Goal: Transaction & Acquisition: Obtain resource

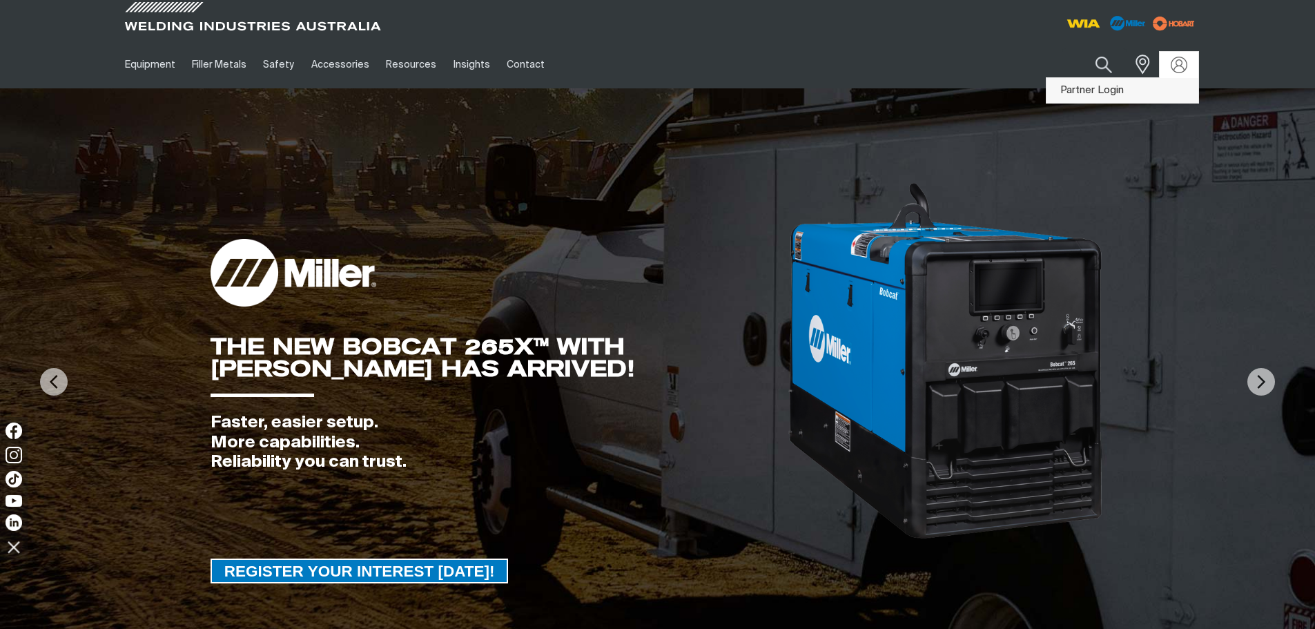
click at [1109, 93] on link "Partner Login" at bounding box center [1122, 91] width 152 height 26
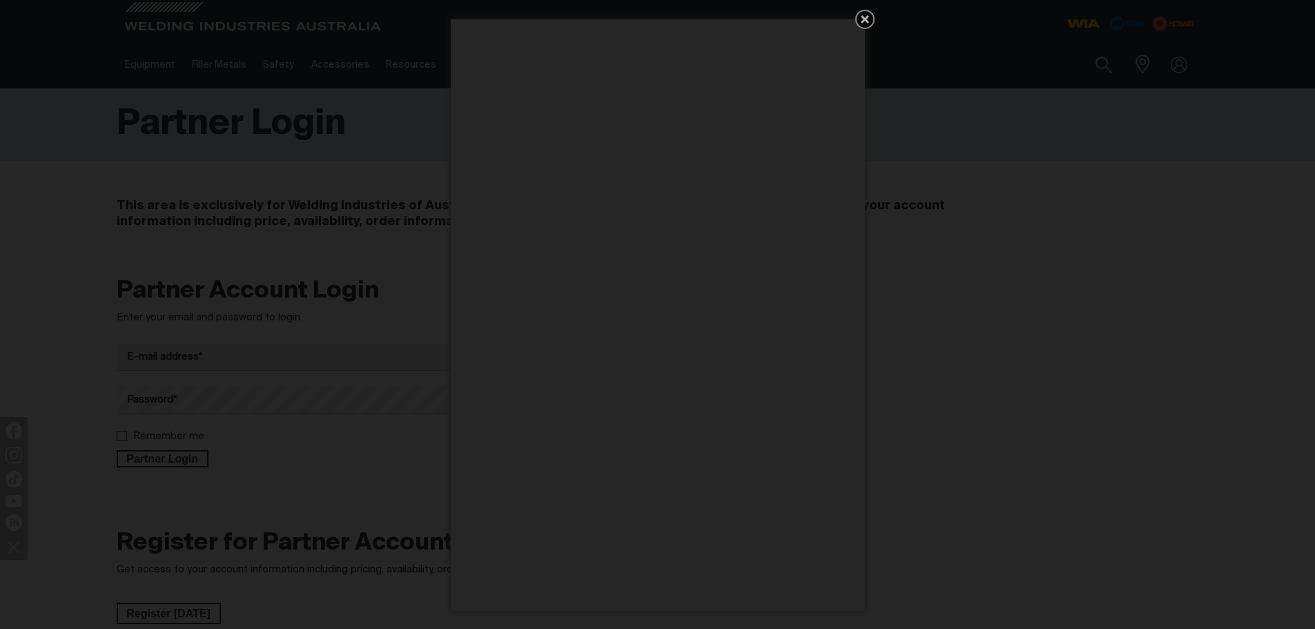
click at [868, 20] on icon "Get 5 WIA Welding Guides Free!" at bounding box center [864, 19] width 17 height 17
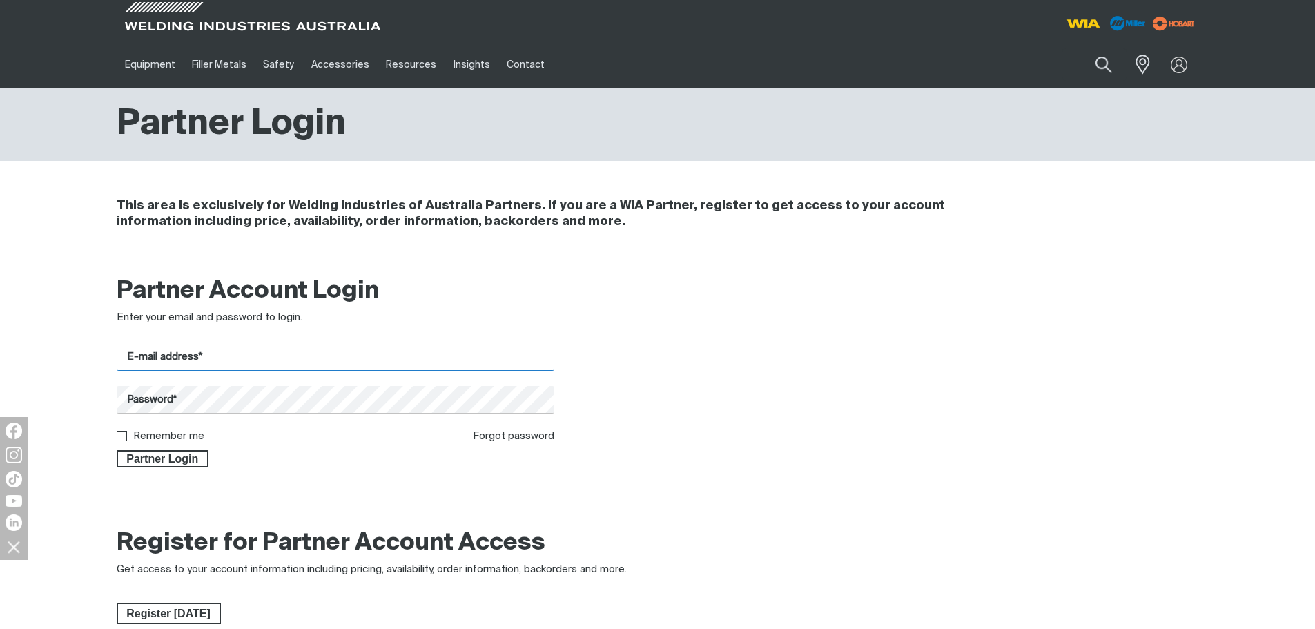
click at [202, 359] on input "E-mail address*" at bounding box center [336, 357] width 438 height 27
type input "[PERSON_NAME][EMAIL_ADDRESS][PERSON_NAME][DOMAIN_NAME]"
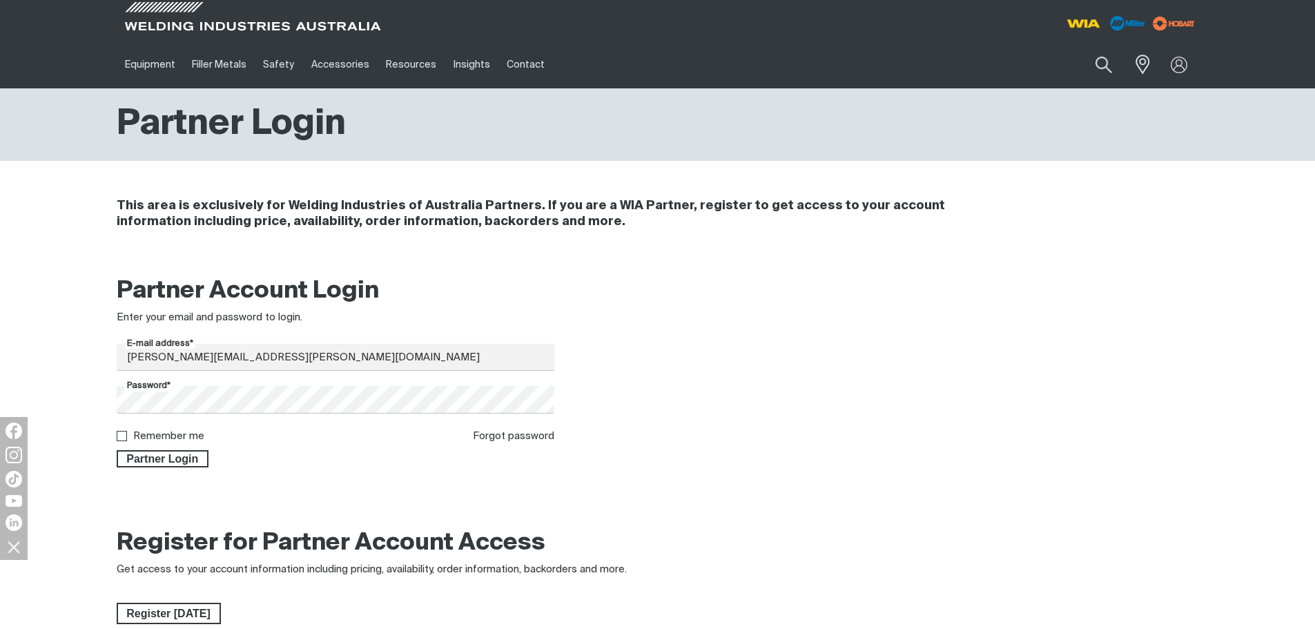
click at [159, 435] on label "Remember me" at bounding box center [168, 436] width 71 height 10
click at [126, 435] on input "Remember me" at bounding box center [121, 435] width 9 height 9
checkbox input "true"
click at [191, 456] on span "Partner Login" at bounding box center [163, 459] width 90 height 18
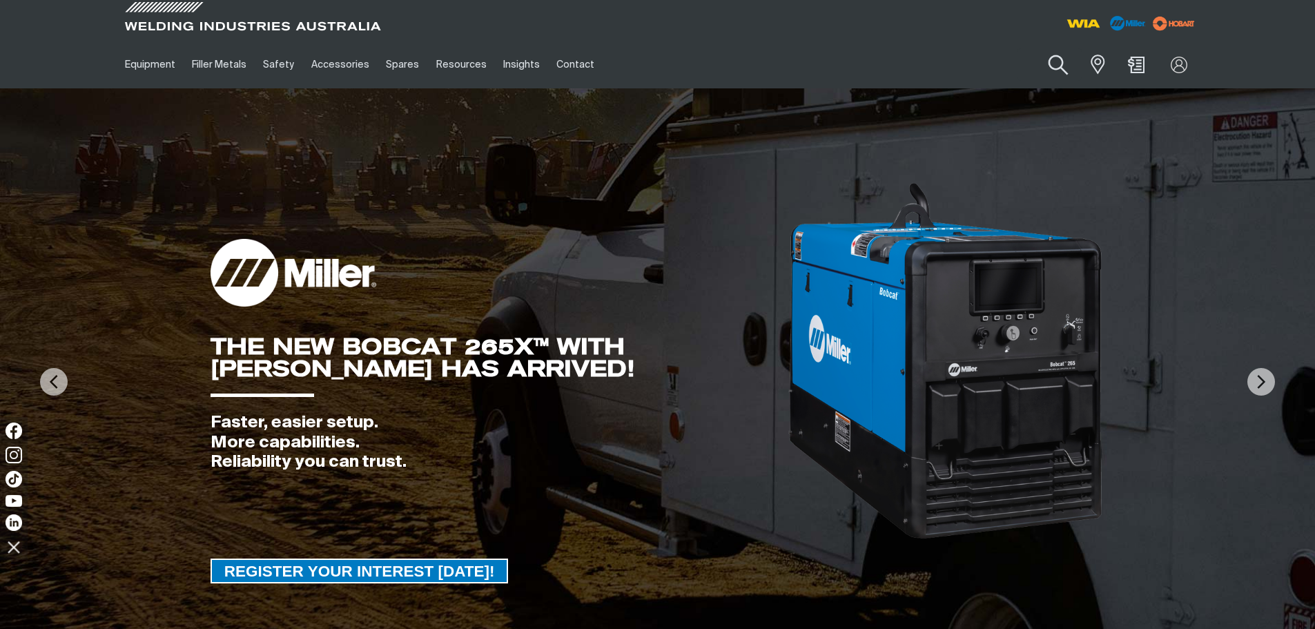
click at [1060, 66] on button "Search products" at bounding box center [1058, 65] width 56 height 39
click at [986, 66] on input "Search" at bounding box center [974, 64] width 213 height 31
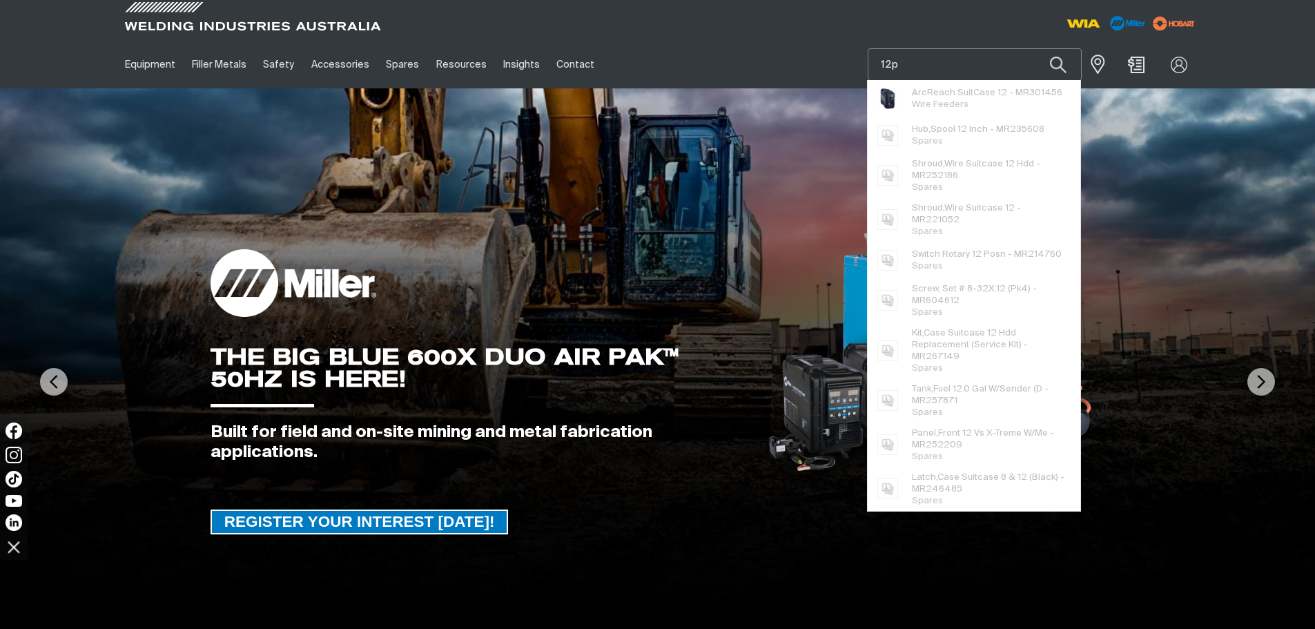
type input "12p"
click at [1035, 48] on button "Search products" at bounding box center [1058, 64] width 47 height 32
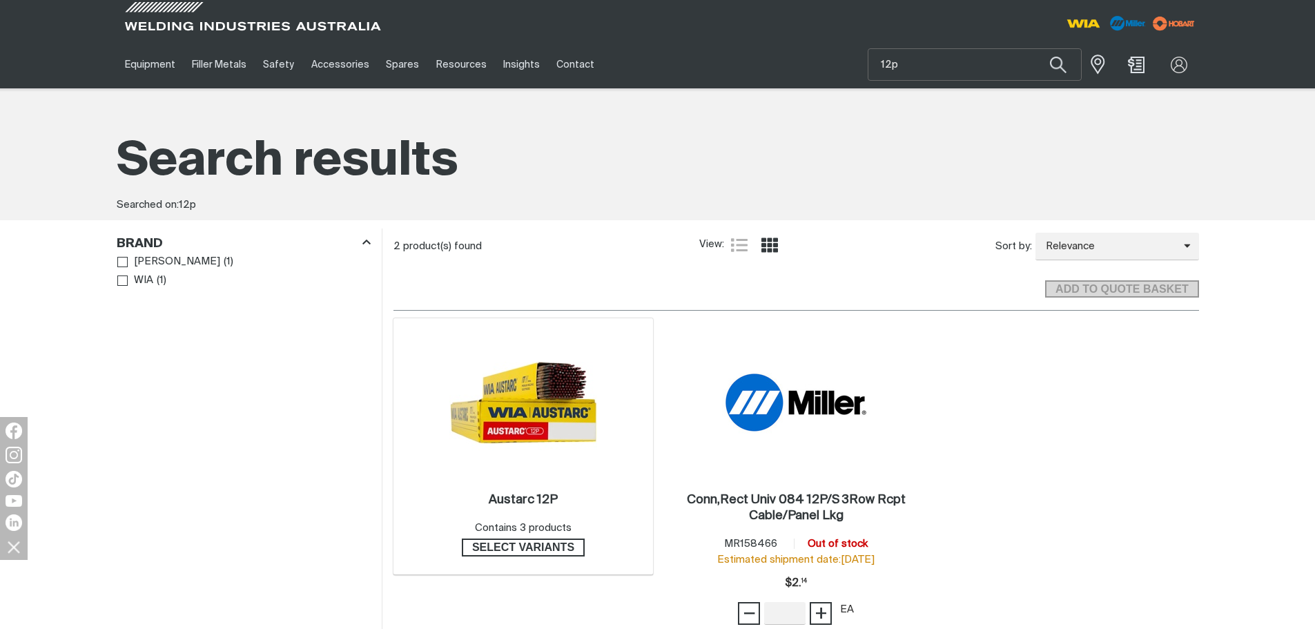
click at [569, 484] on div "Austarc 12P . Contains 3 products Select variants" at bounding box center [523, 525] width 246 height 98
click at [545, 547] on span "Select variants" at bounding box center [523, 547] width 120 height 18
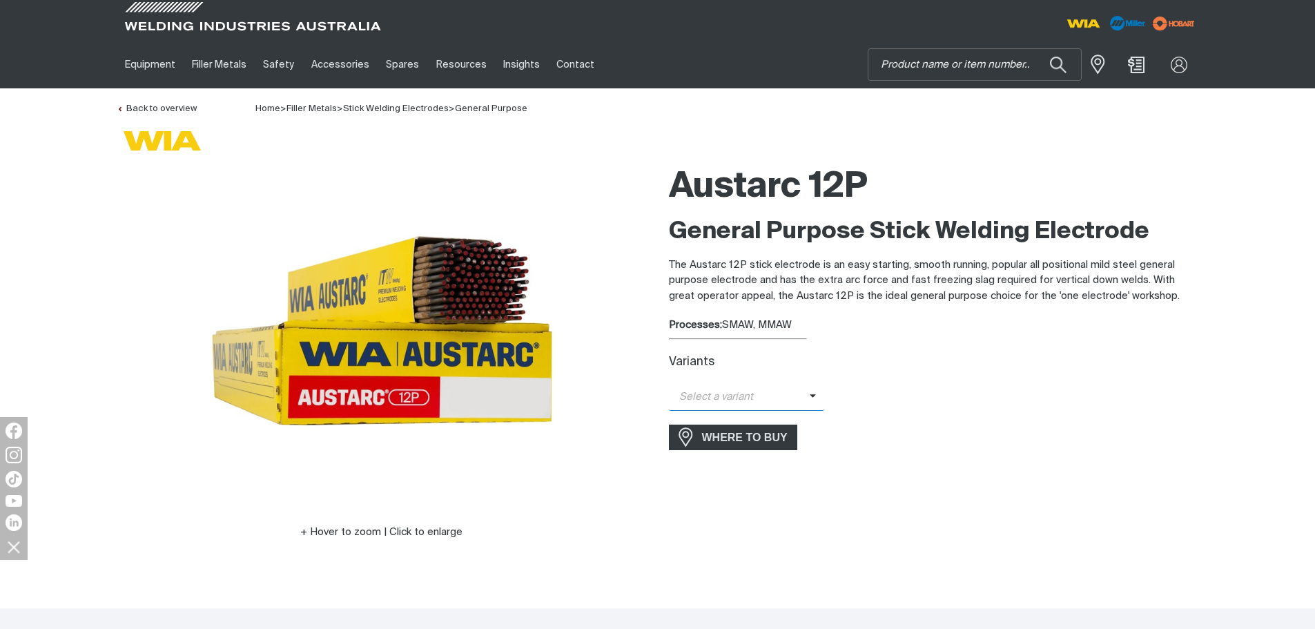
click at [764, 403] on span "Select a variant" at bounding box center [739, 397] width 141 height 16
click at [773, 440] on span "Austarc 12P - 3.2mm" at bounding box center [747, 441] width 156 height 21
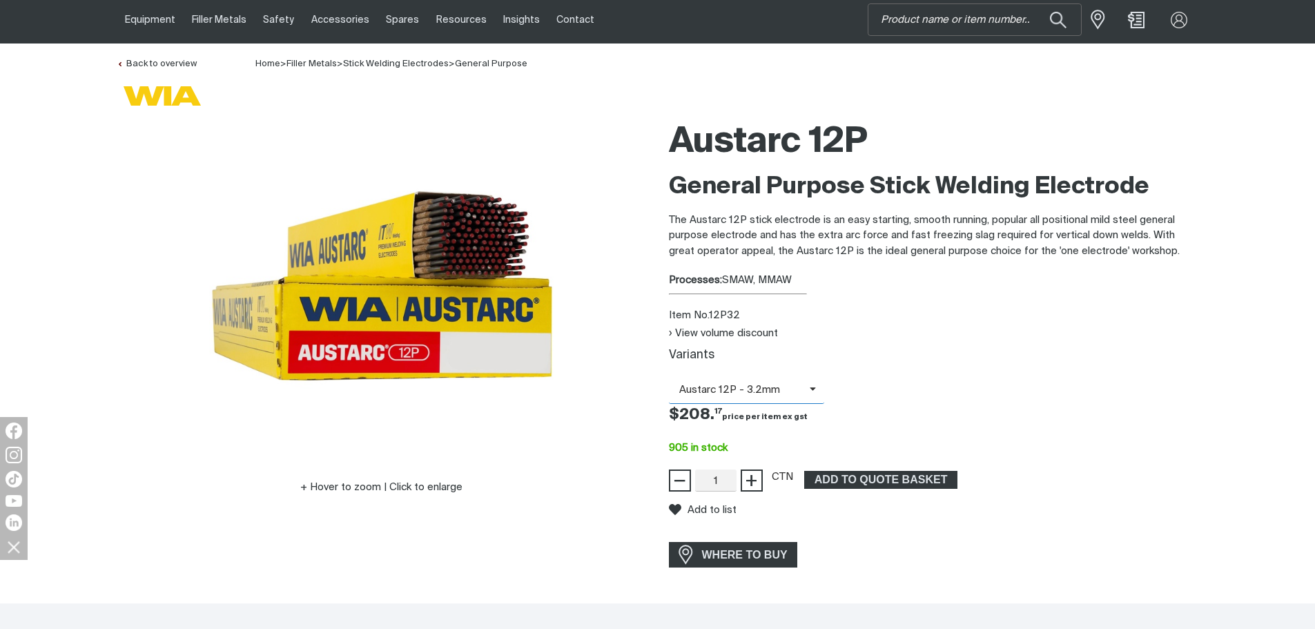
scroll to position [69, 0]
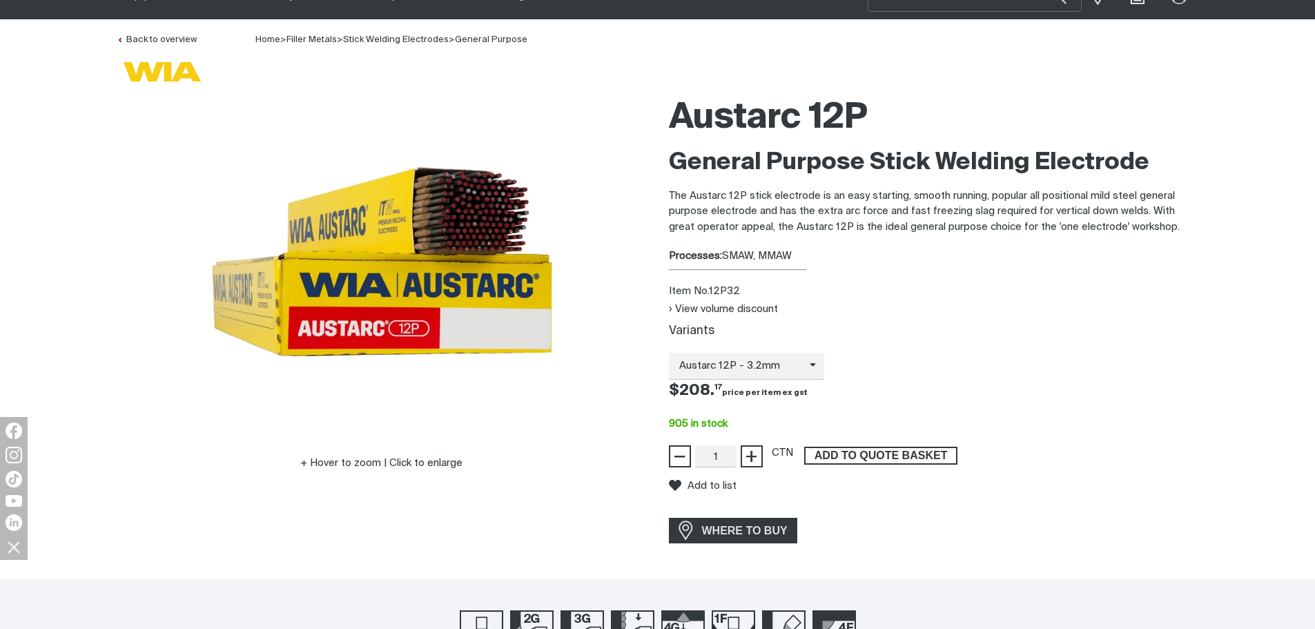
click at [845, 456] on span "ADD TO QUOTE BASKET" at bounding box center [880, 456] width 150 height 18
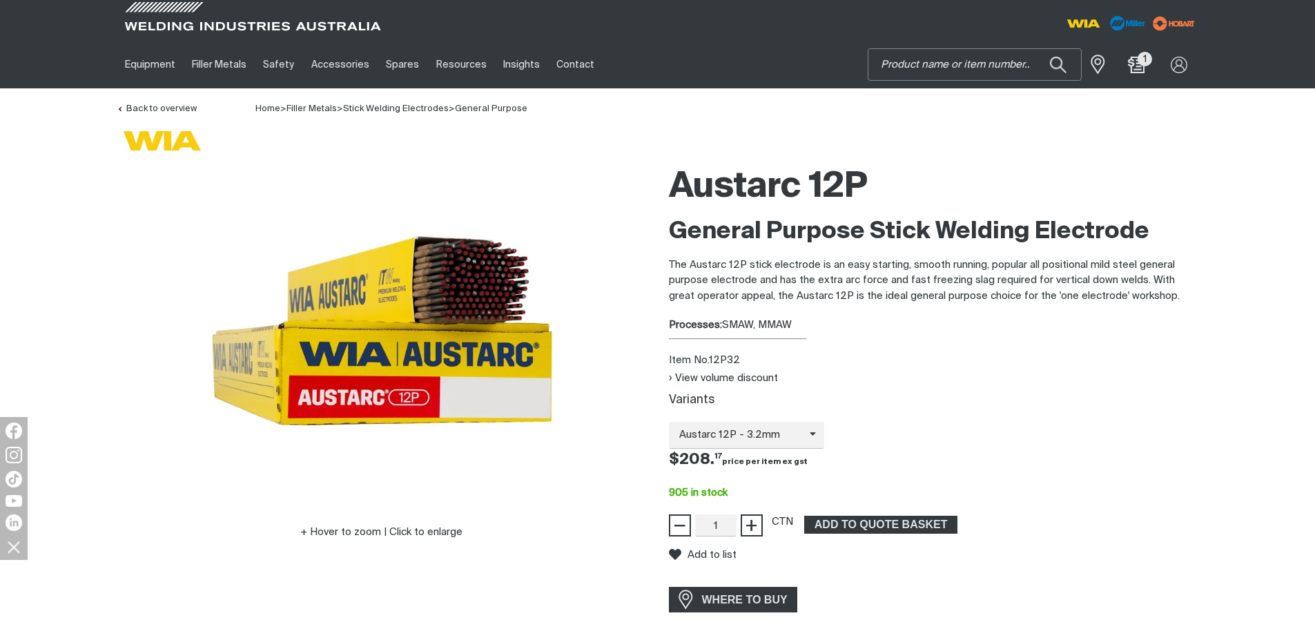
click at [963, 69] on input "Search" at bounding box center [974, 64] width 213 height 31
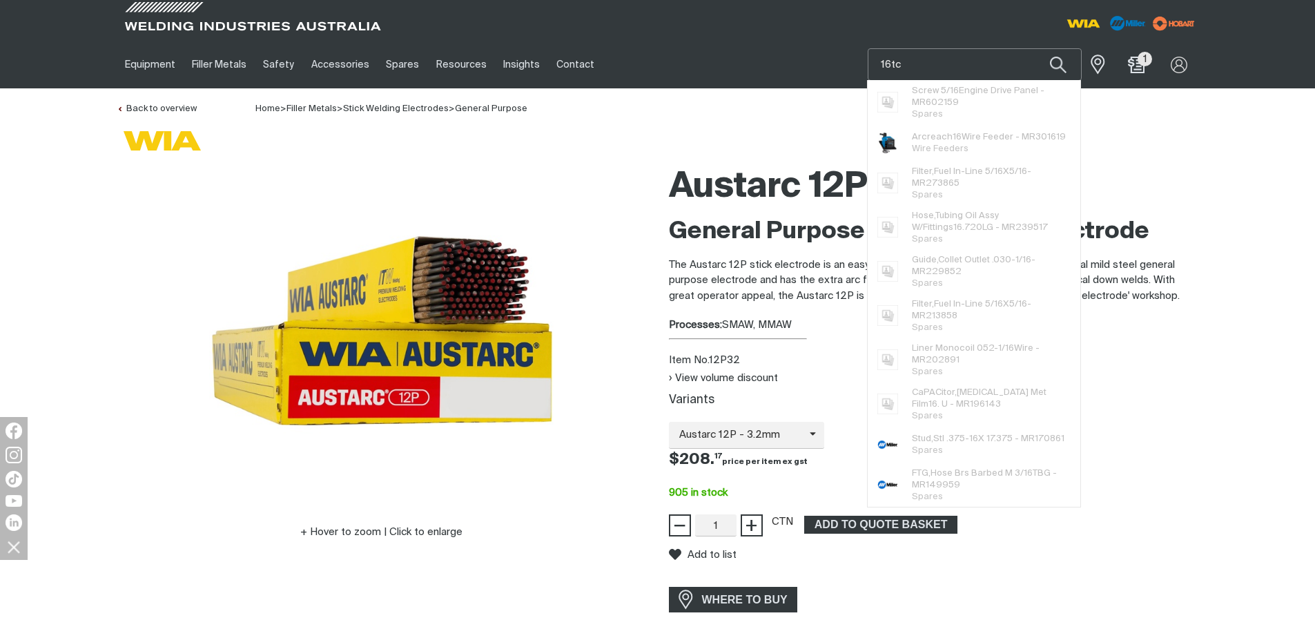
type input "16tc"
click at [1035, 48] on button "Search products" at bounding box center [1058, 64] width 47 height 32
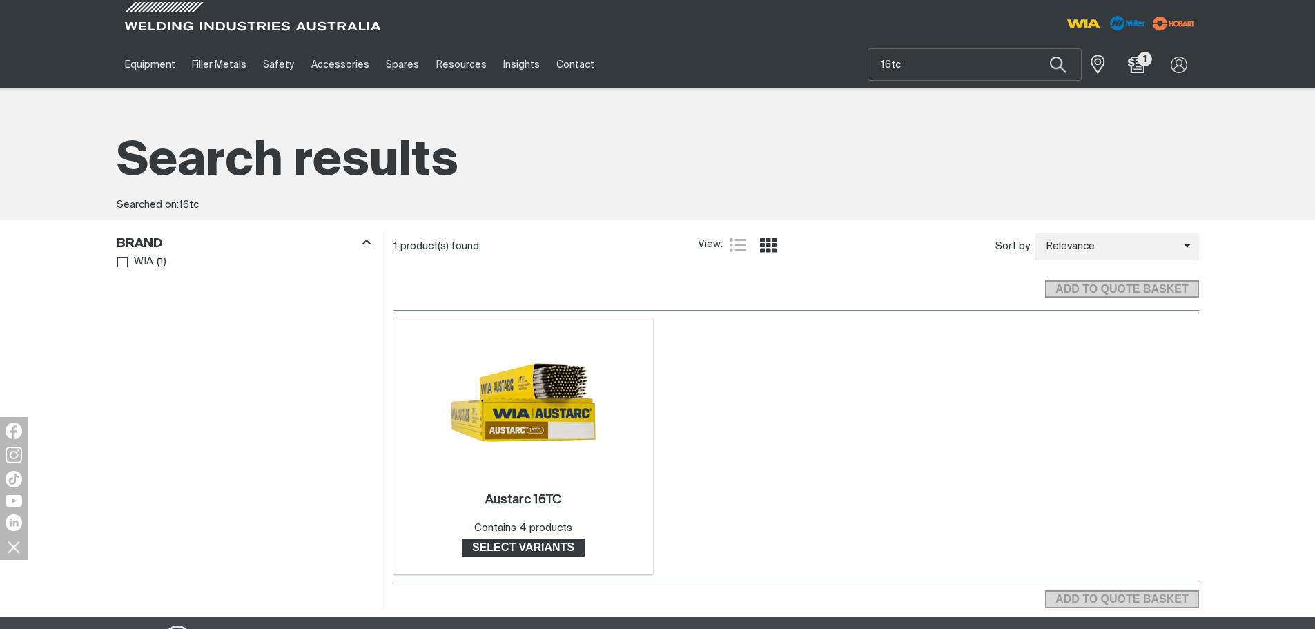
click at [526, 551] on span "Select variants" at bounding box center [523, 547] width 120 height 18
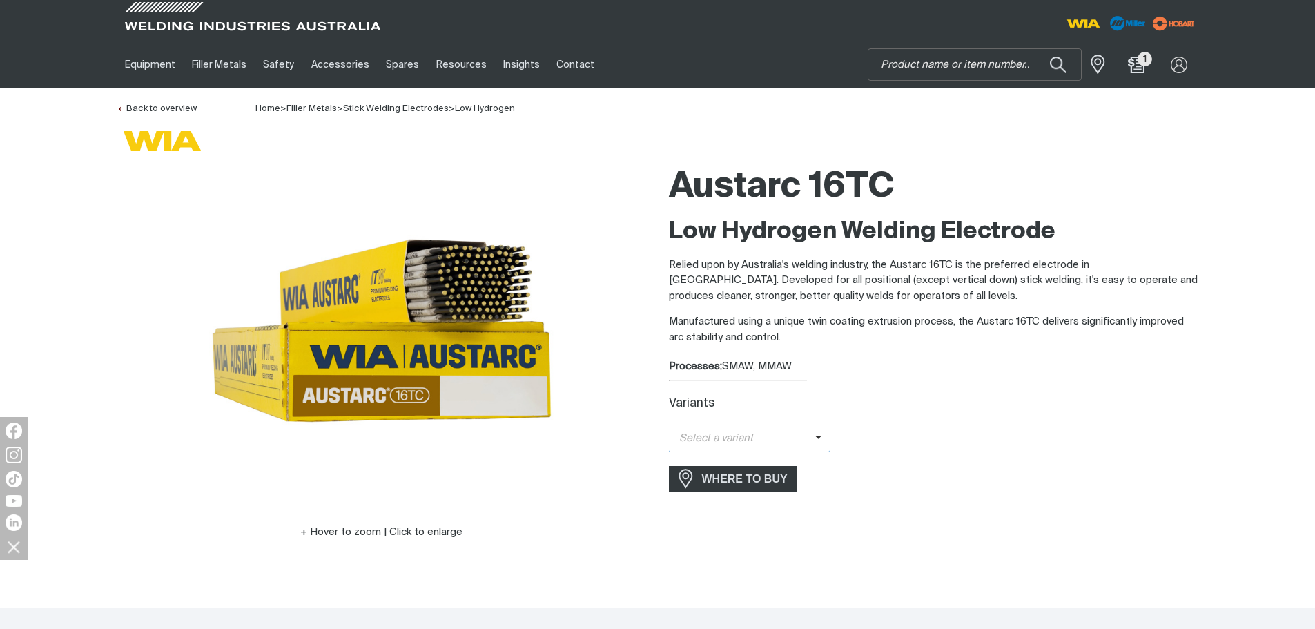
click at [776, 433] on span "Select a variant" at bounding box center [742, 439] width 146 height 16
click at [778, 476] on span "Austarc 16TC - 3.2mm" at bounding box center [749, 483] width 161 height 21
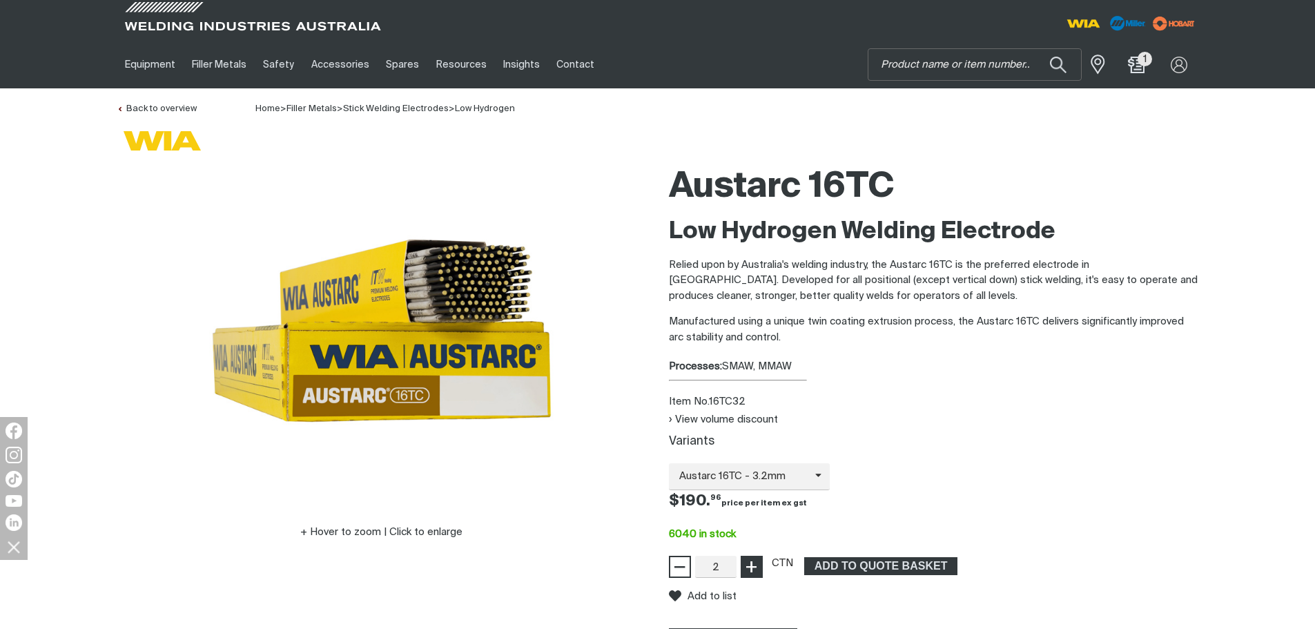
click at [754, 573] on span "+" at bounding box center [751, 566] width 13 height 23
type input "3"
click at [754, 573] on span "+" at bounding box center [751, 566] width 13 height 23
click at [872, 567] on span "ADD TO QUOTE BASKET" at bounding box center [880, 566] width 150 height 18
click at [925, 65] on input "Search" at bounding box center [974, 64] width 213 height 31
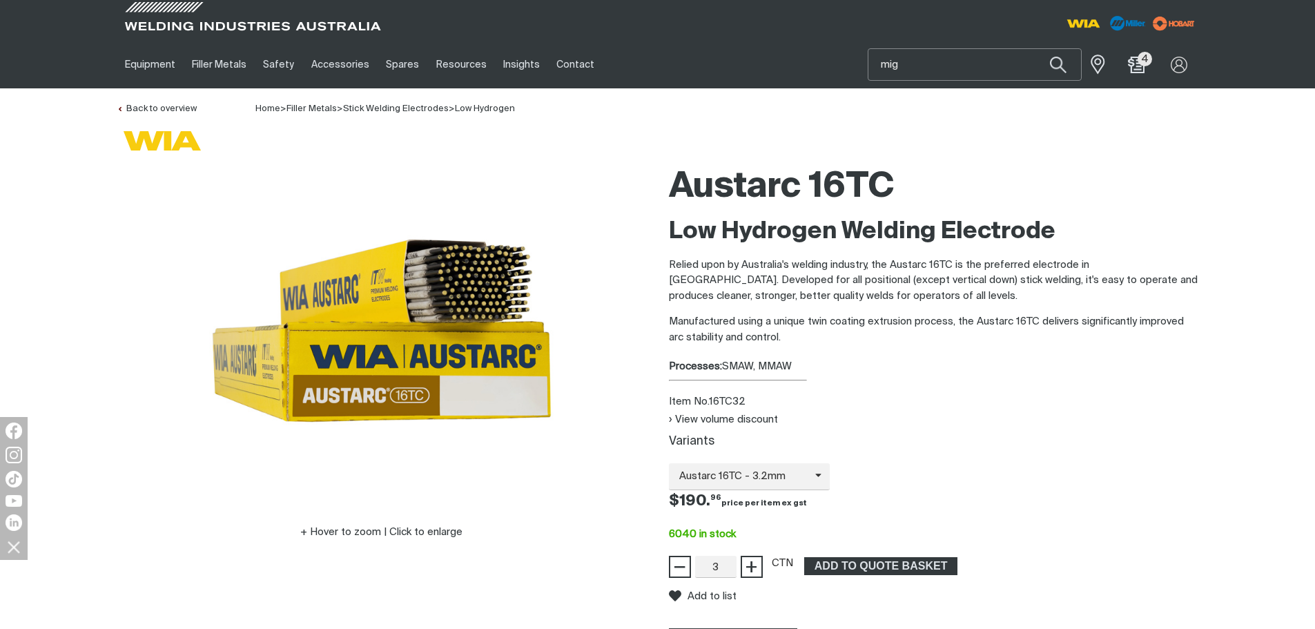
click at [1035, 48] on button "Search products" at bounding box center [1058, 64] width 47 height 32
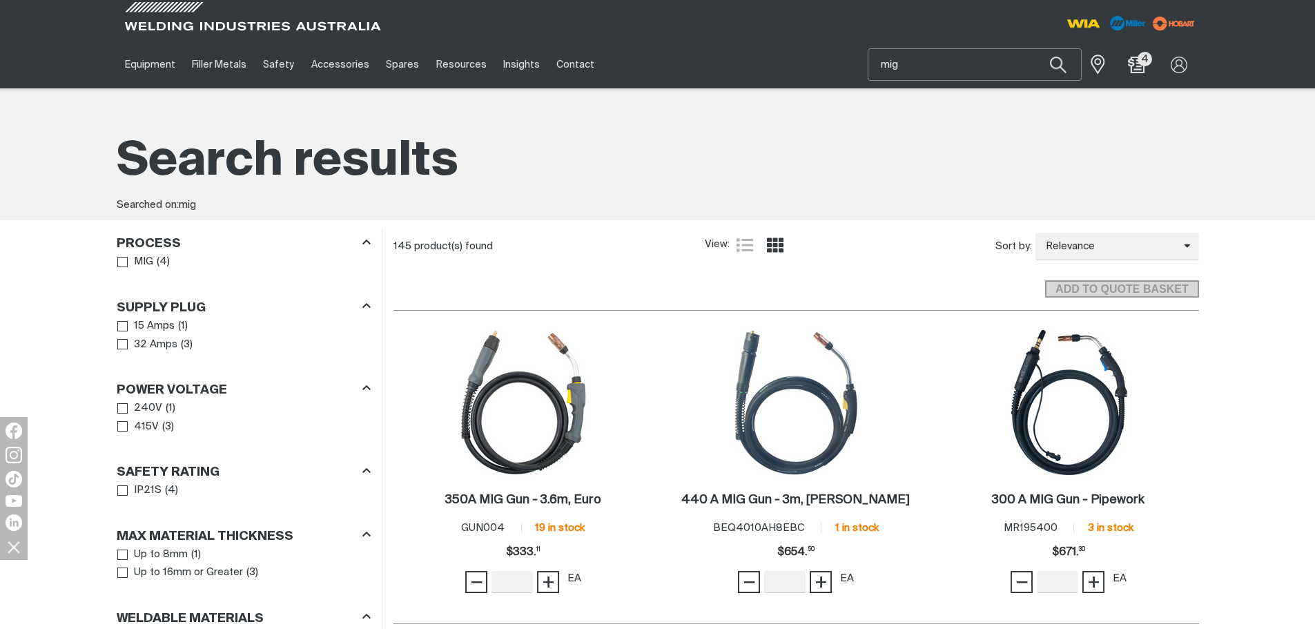
click at [943, 68] on input "mig" at bounding box center [974, 64] width 213 height 31
paste input "ES609M5KG"
type input "ES609M5KG"
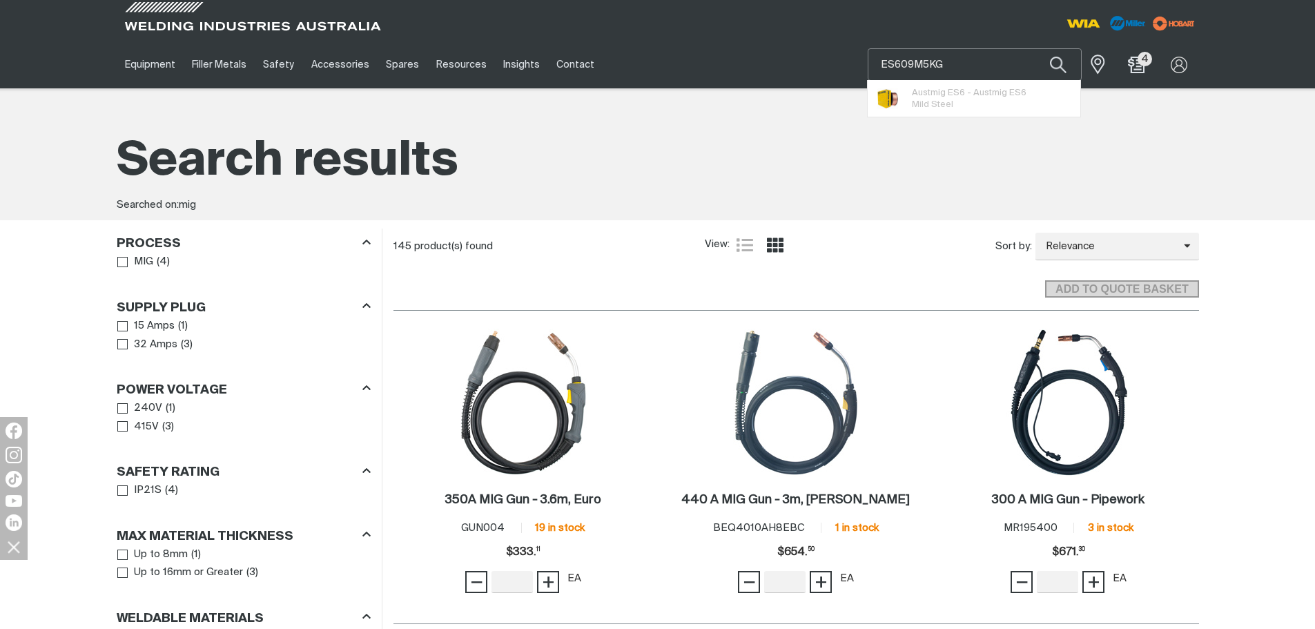
click at [1035, 48] on button "Search products" at bounding box center [1058, 64] width 47 height 32
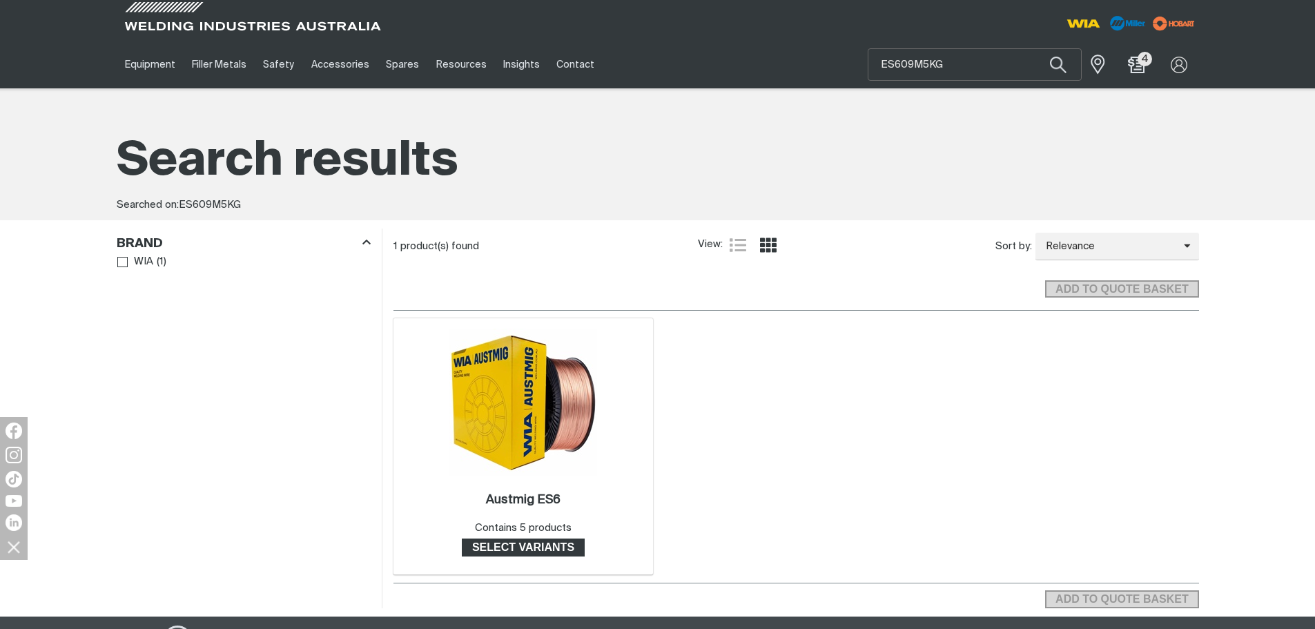
click at [549, 543] on span "Select variants" at bounding box center [523, 547] width 120 height 18
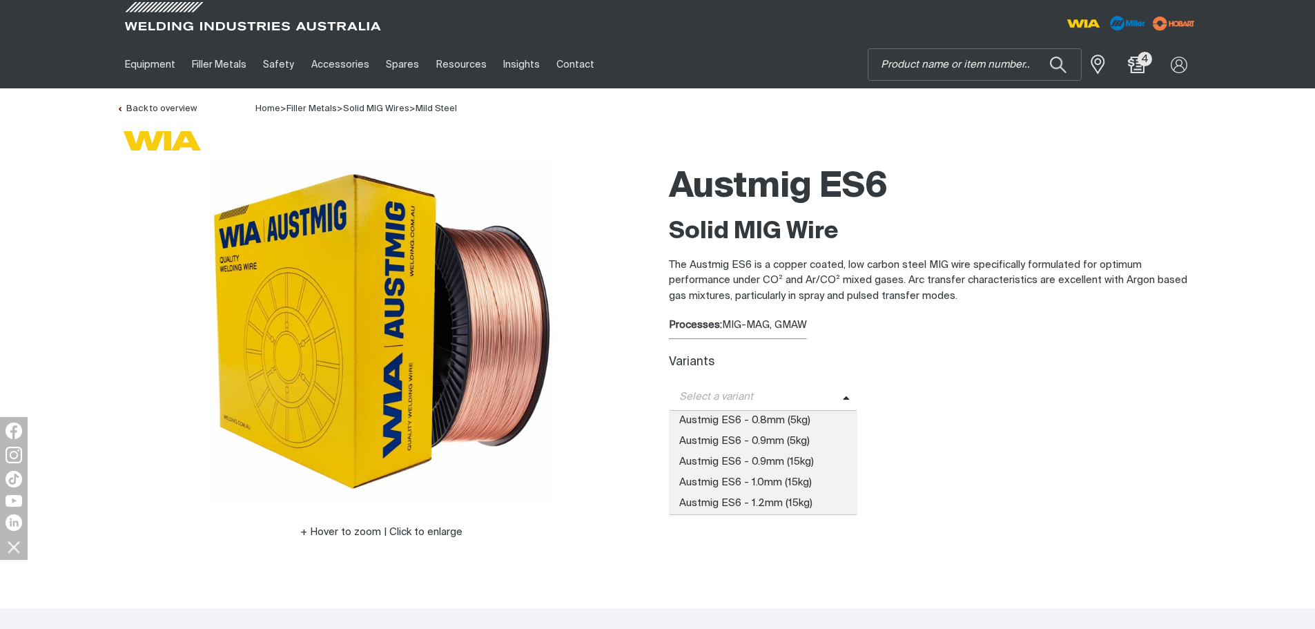
click at [843, 396] on icon at bounding box center [846, 398] width 7 height 10
click at [812, 440] on span "Austmig ES6 - 0.9mm (5kg)" at bounding box center [763, 441] width 189 height 21
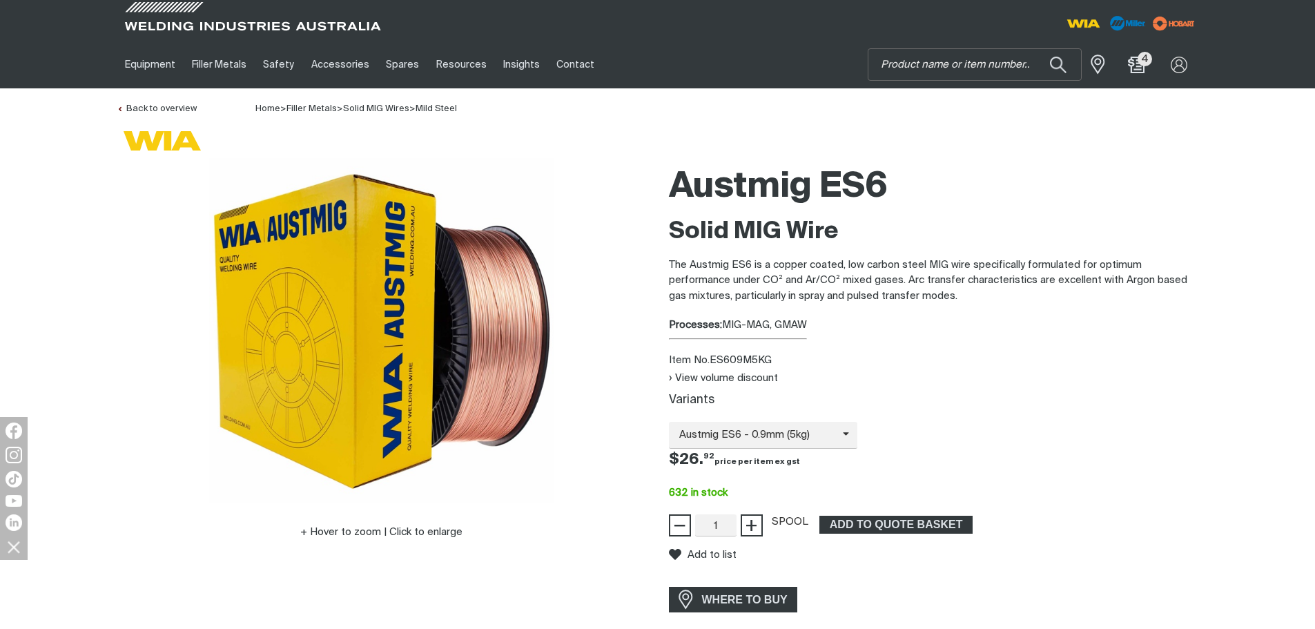
click at [740, 524] on div "1 Quantity" at bounding box center [716, 525] width 50 height 22
type input "2"
click at [756, 524] on span "+" at bounding box center [751, 524] width 13 height 23
click at [863, 522] on span "ADD TO QUOTE BASKET" at bounding box center [896, 525] width 150 height 18
click at [979, 70] on input "Search" at bounding box center [974, 64] width 213 height 31
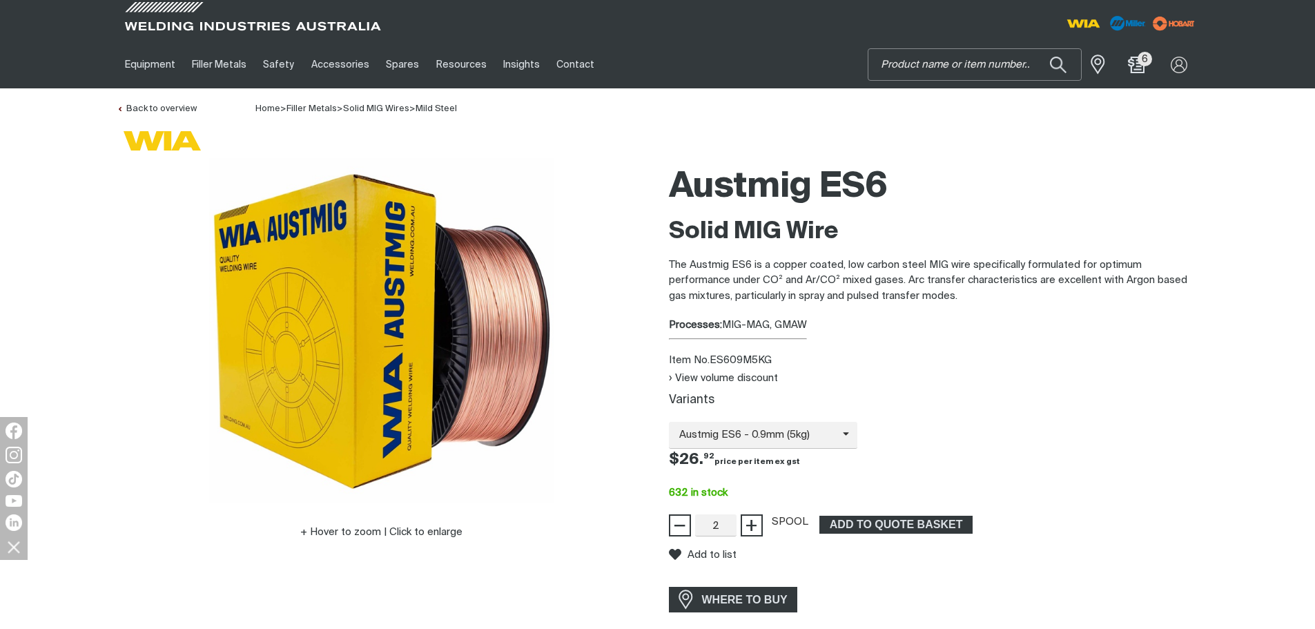
paste input "AUST11095KG"
type input "AUST11095KG"
click at [1035, 48] on button "Search products" at bounding box center [1058, 64] width 47 height 32
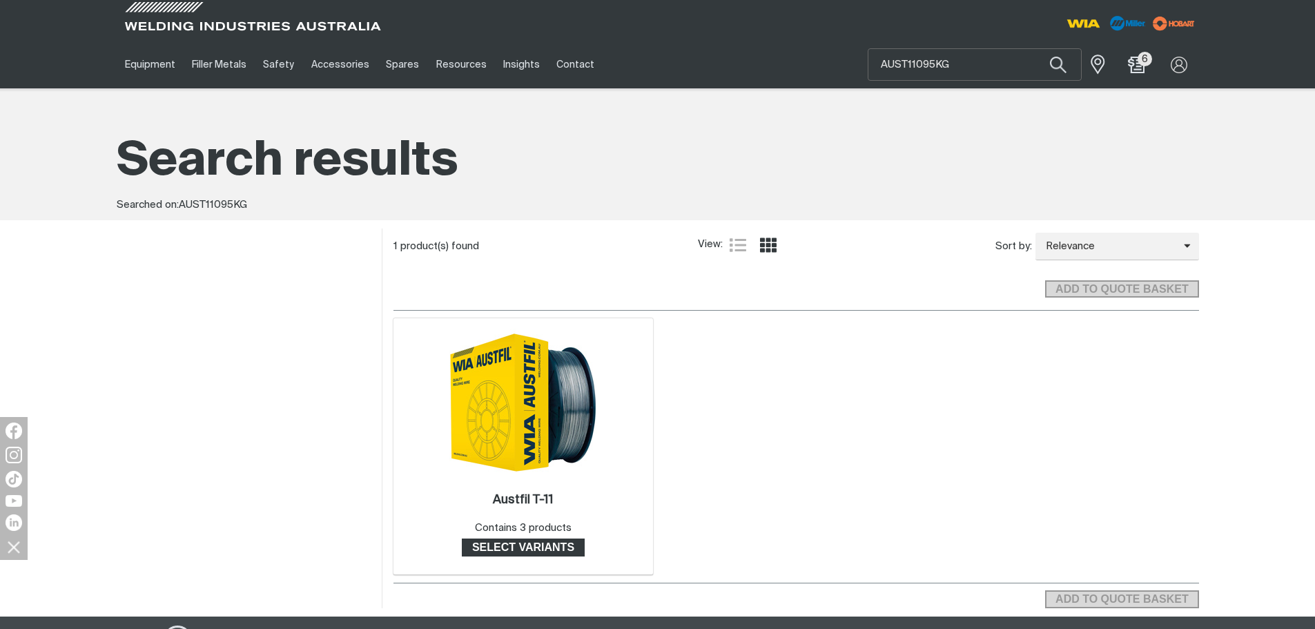
click at [540, 548] on span "Select variants" at bounding box center [523, 547] width 120 height 18
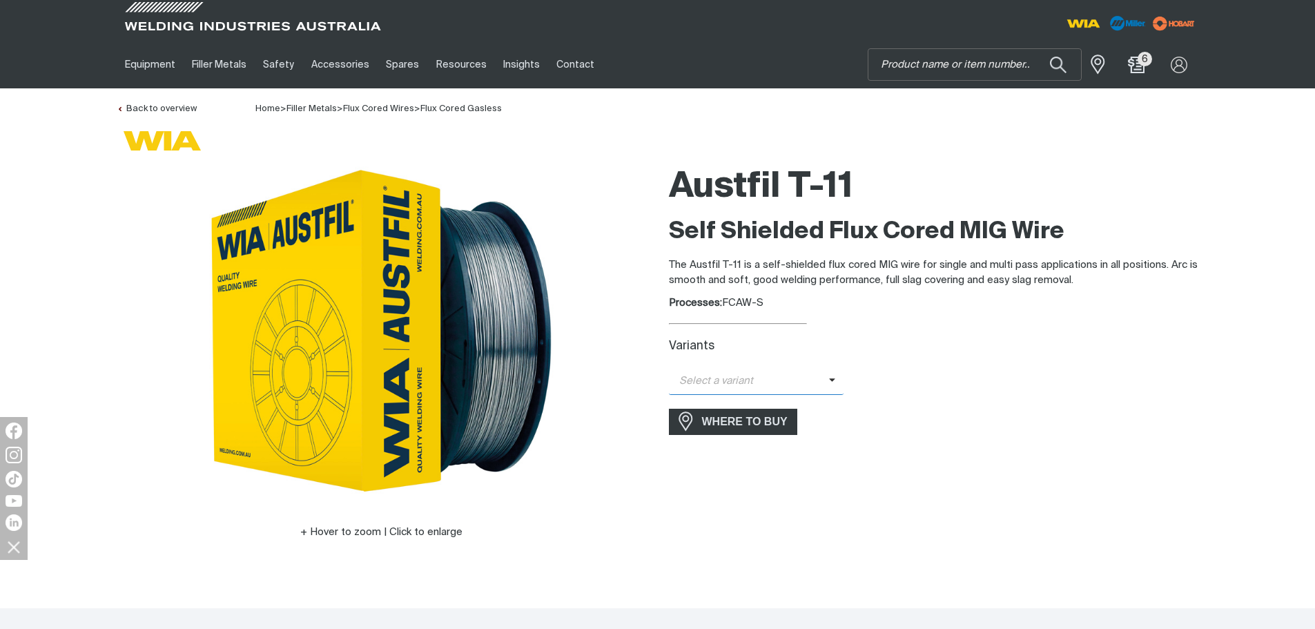
click at [829, 382] on icon at bounding box center [832, 380] width 7 height 10
click at [784, 424] on span "Austfil T-11 - 0.9mm (5kg)" at bounding box center [756, 425] width 175 height 21
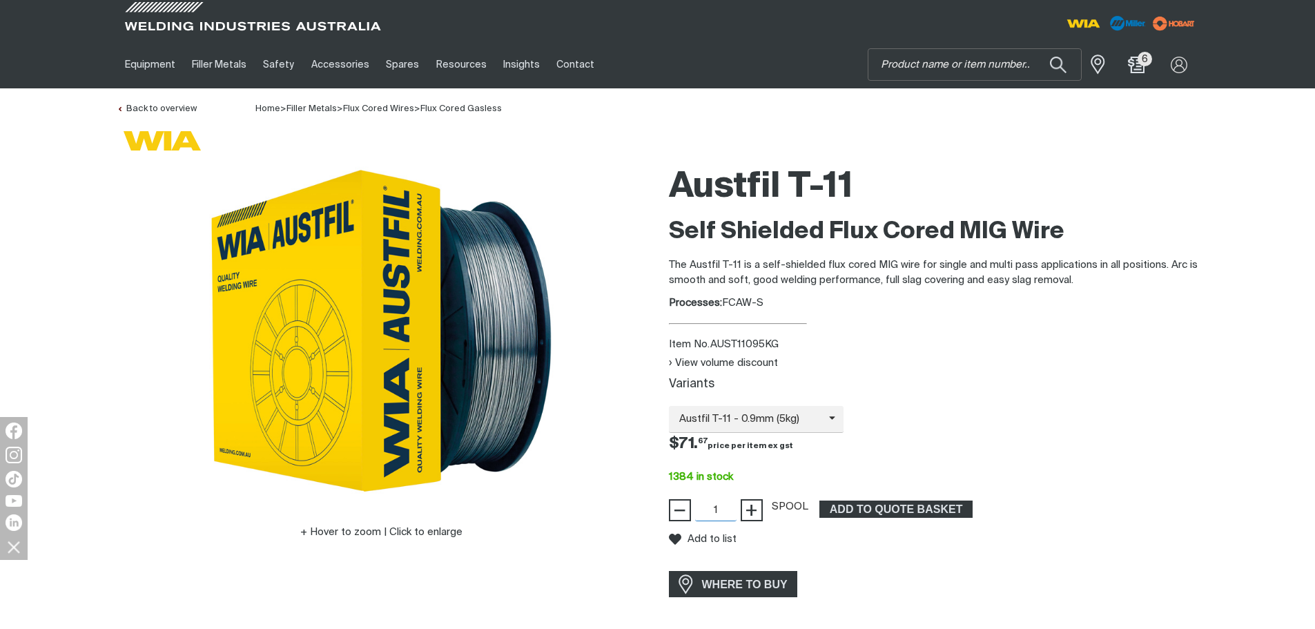
click at [725, 511] on input "1" at bounding box center [715, 510] width 41 height 22
type input "10"
click at [868, 505] on span "ADD TO QUOTE BASKET" at bounding box center [896, 509] width 150 height 18
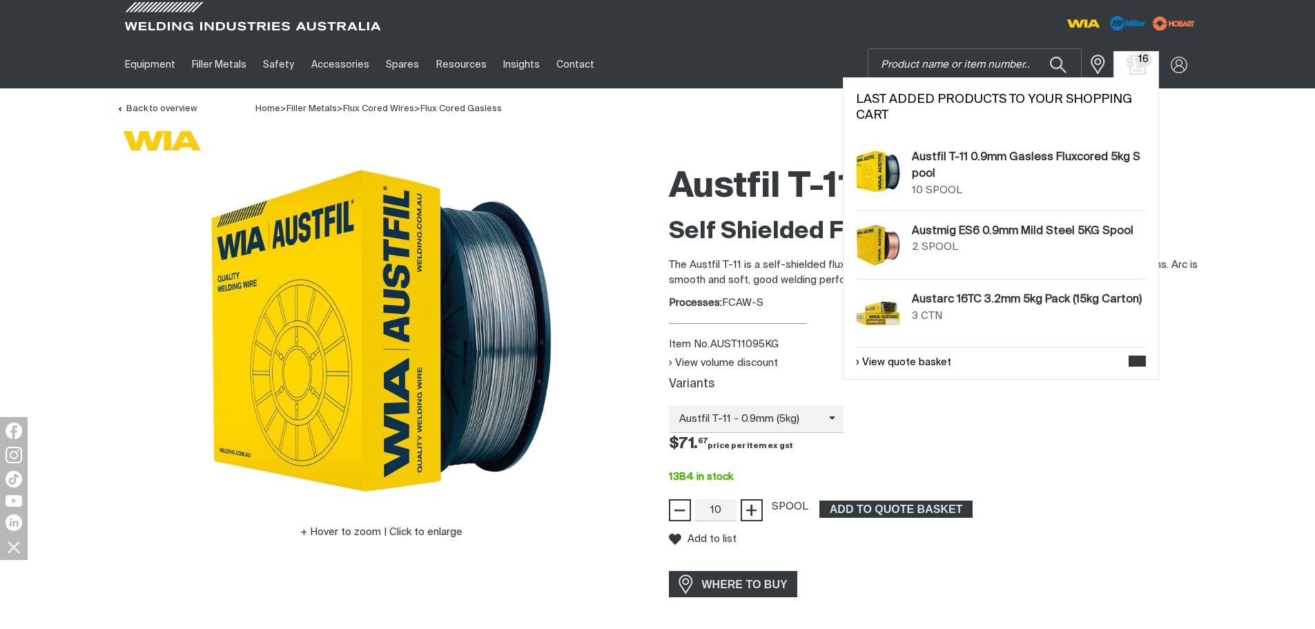
click at [1133, 63] on img "Shopping cart (16 product(s))" at bounding box center [1136, 65] width 20 height 20
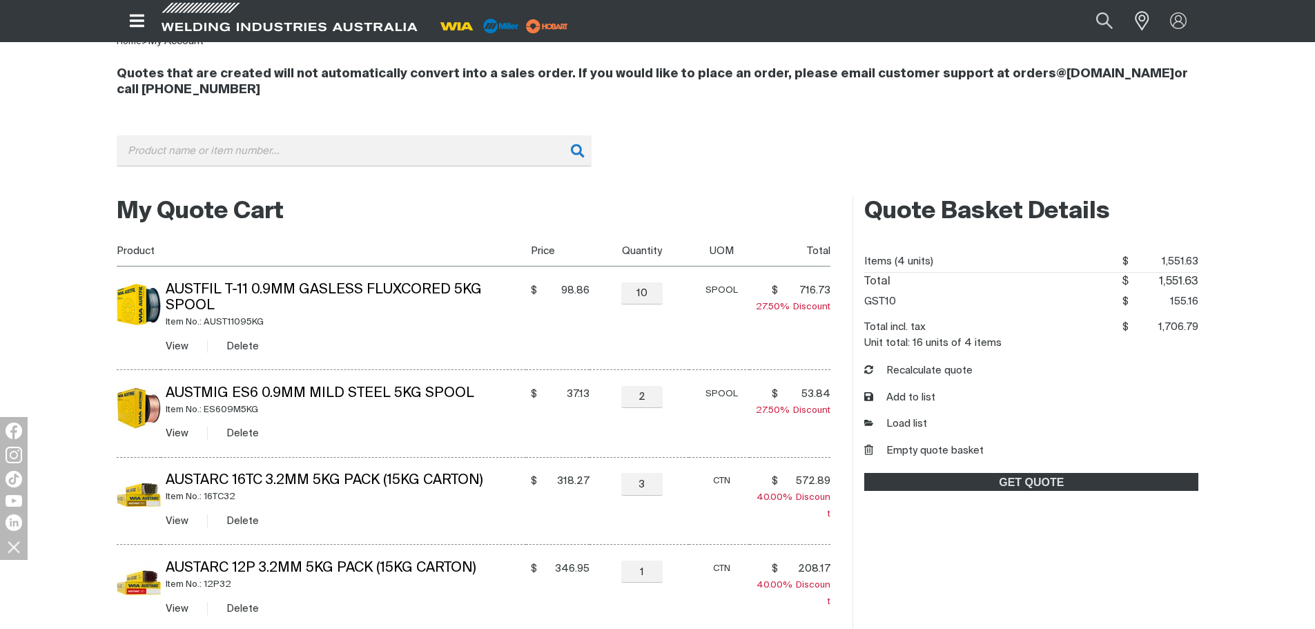
scroll to position [138, 0]
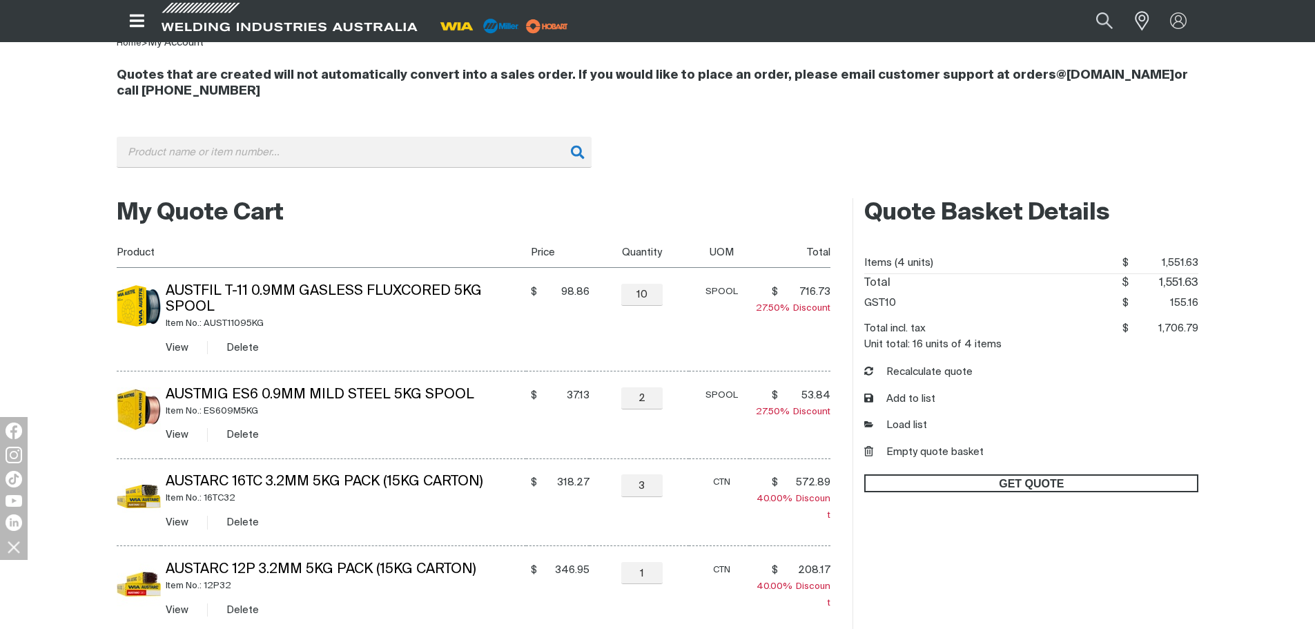
click at [952, 482] on span "GET QUOTE" at bounding box center [1030, 483] width 331 height 18
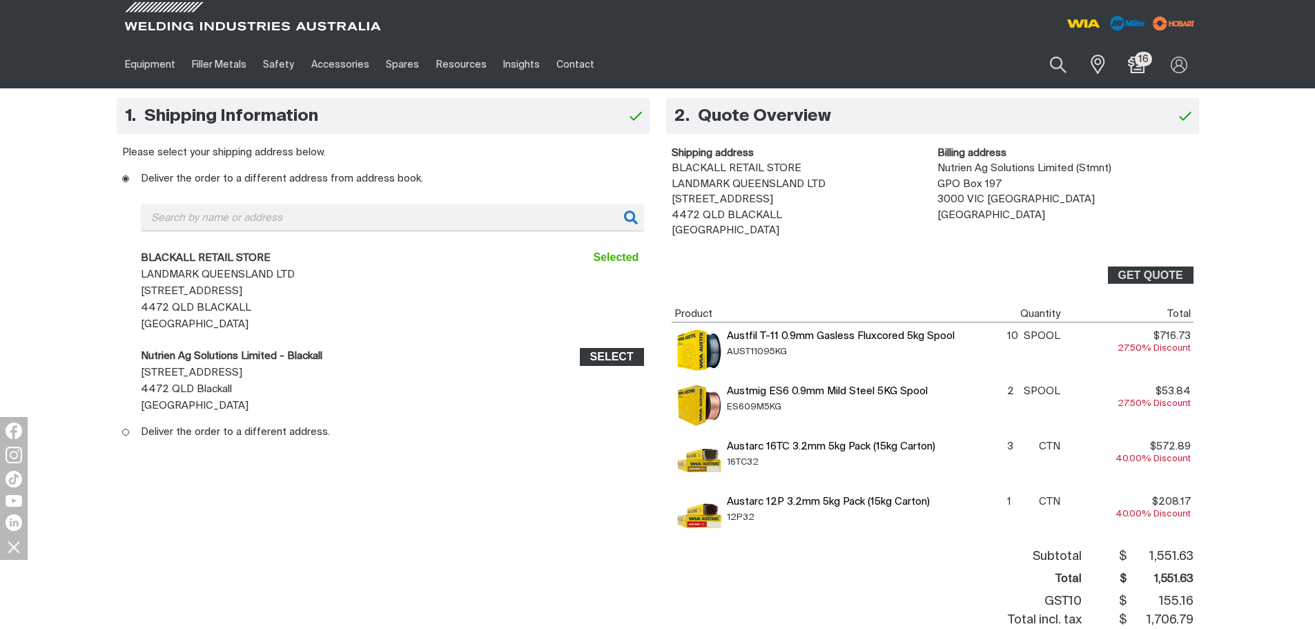
click at [604, 358] on span "Select" at bounding box center [611, 357] width 43 height 18
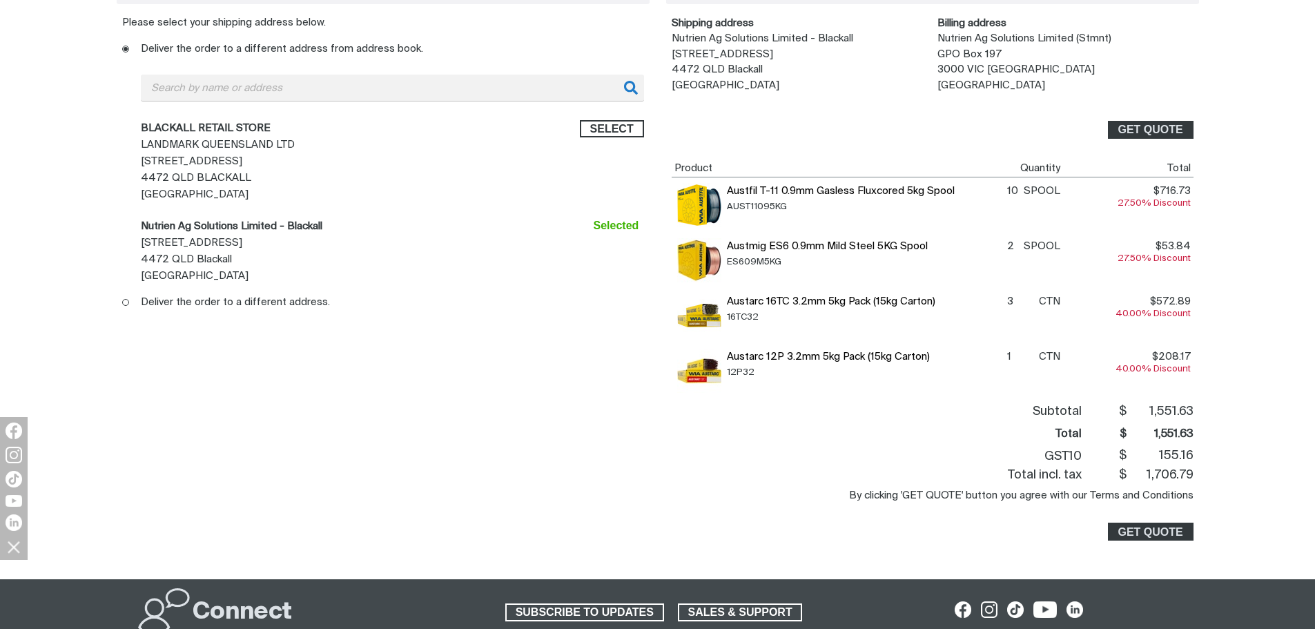
scroll to position [138, 0]
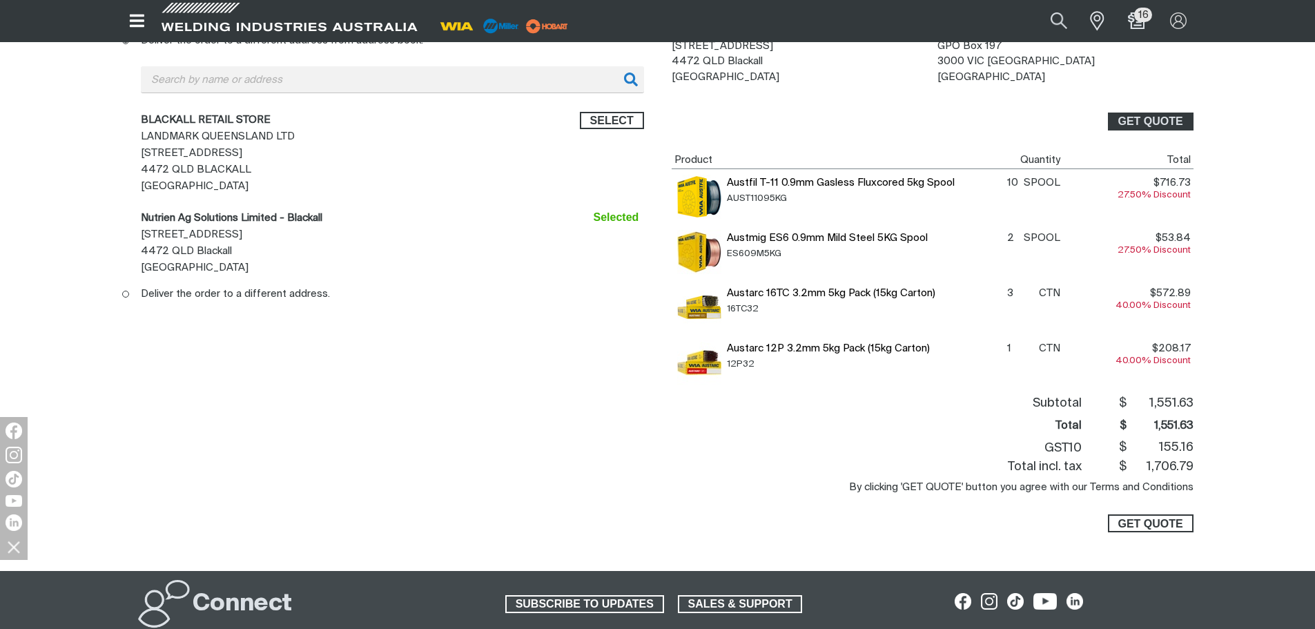
click at [1166, 522] on span "GET QUOTE" at bounding box center [1149, 523] width 65 height 18
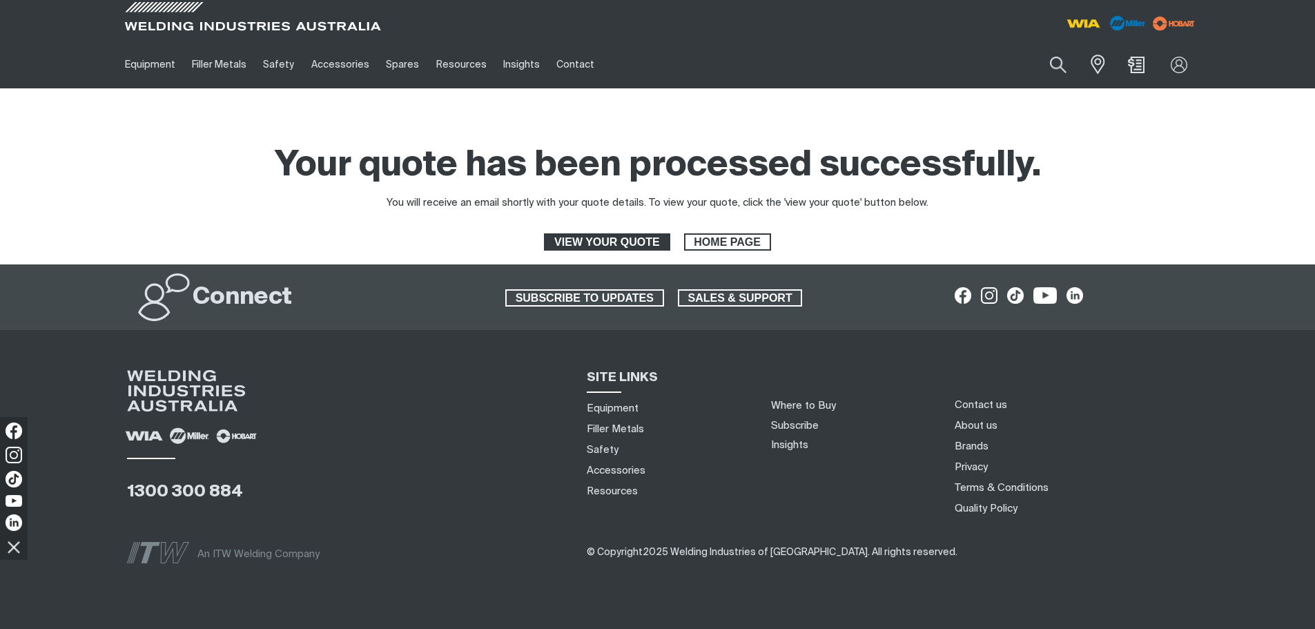
click at [620, 242] on span "VIEW YOUR QUOTE" at bounding box center [606, 242] width 123 height 18
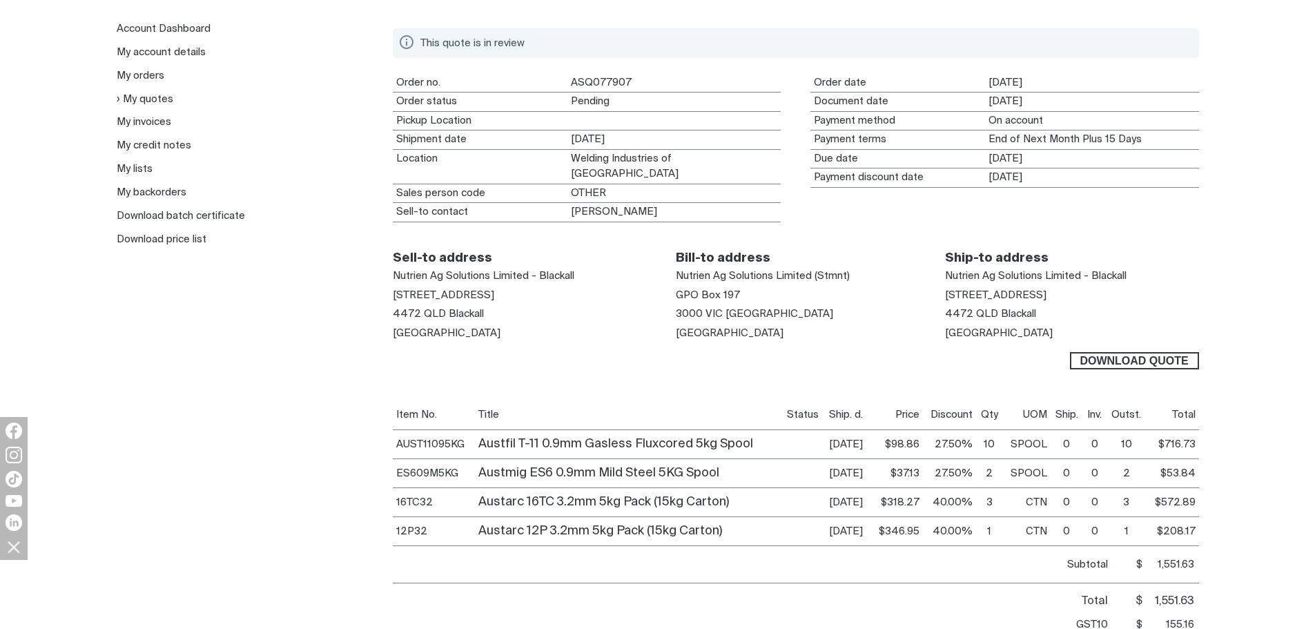
scroll to position [276, 0]
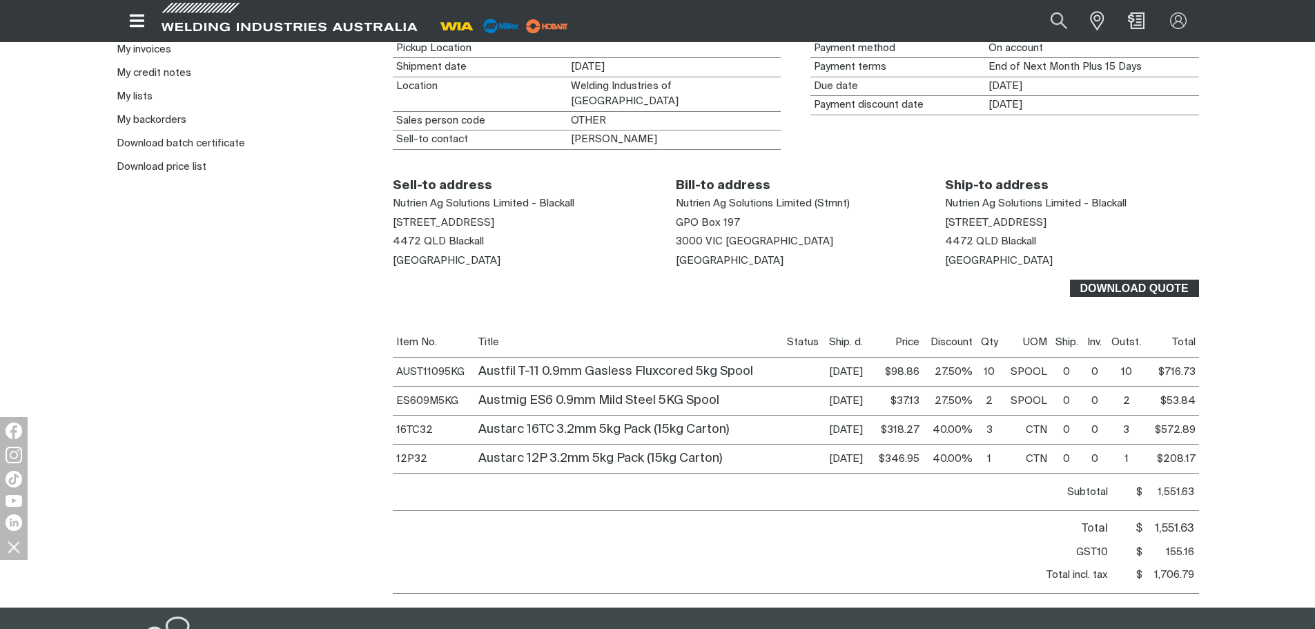
click at [1146, 285] on span "Download Quote" at bounding box center [1134, 289] width 126 height 18
